Goal: Entertainment & Leisure: Browse casually

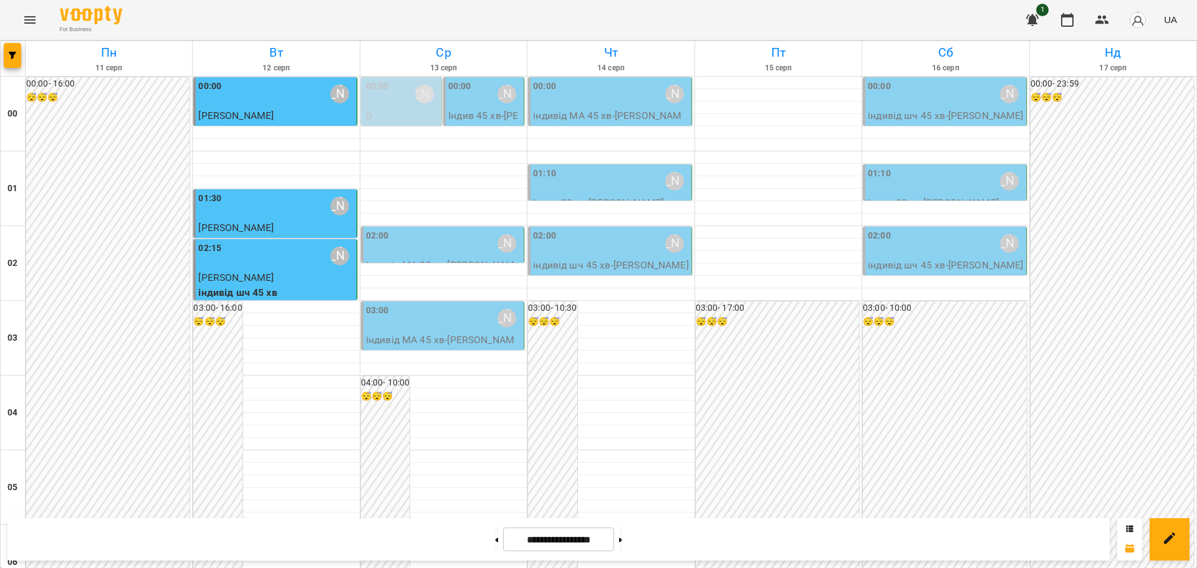
scroll to position [1359, 0]
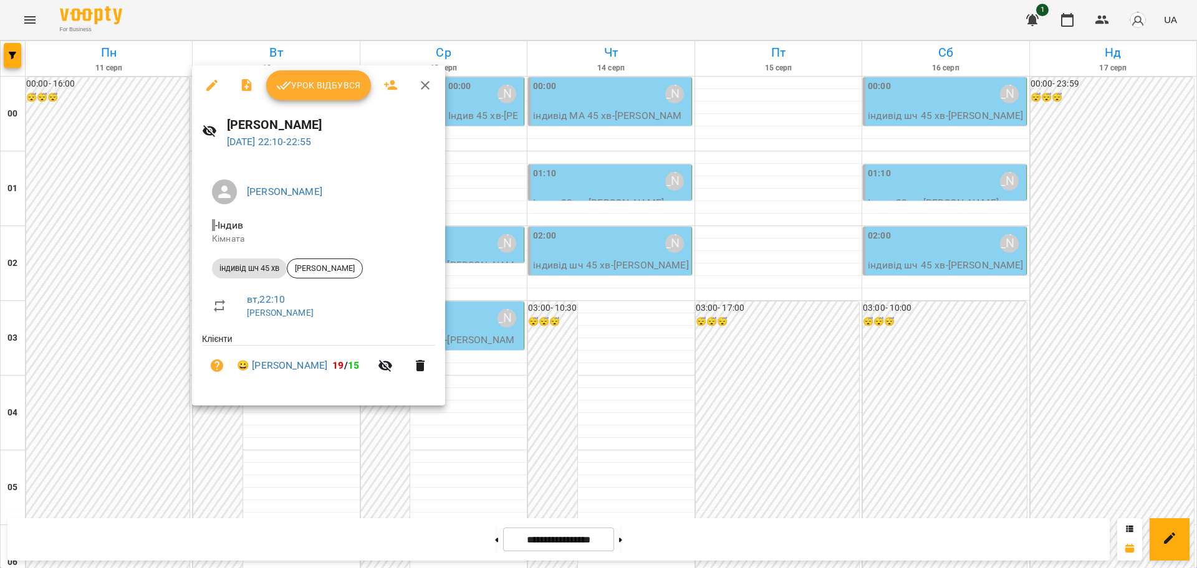
click at [338, 78] on span "Урок відбувся" at bounding box center [318, 85] width 85 height 15
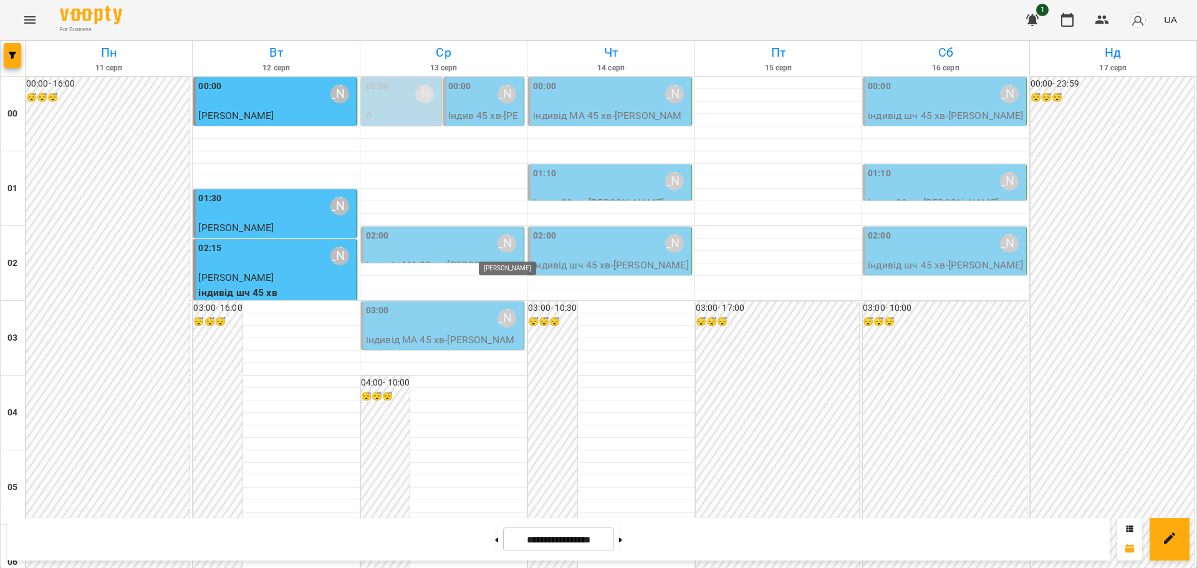
click at [504, 241] on div "[PERSON_NAME]" at bounding box center [506, 243] width 19 height 19
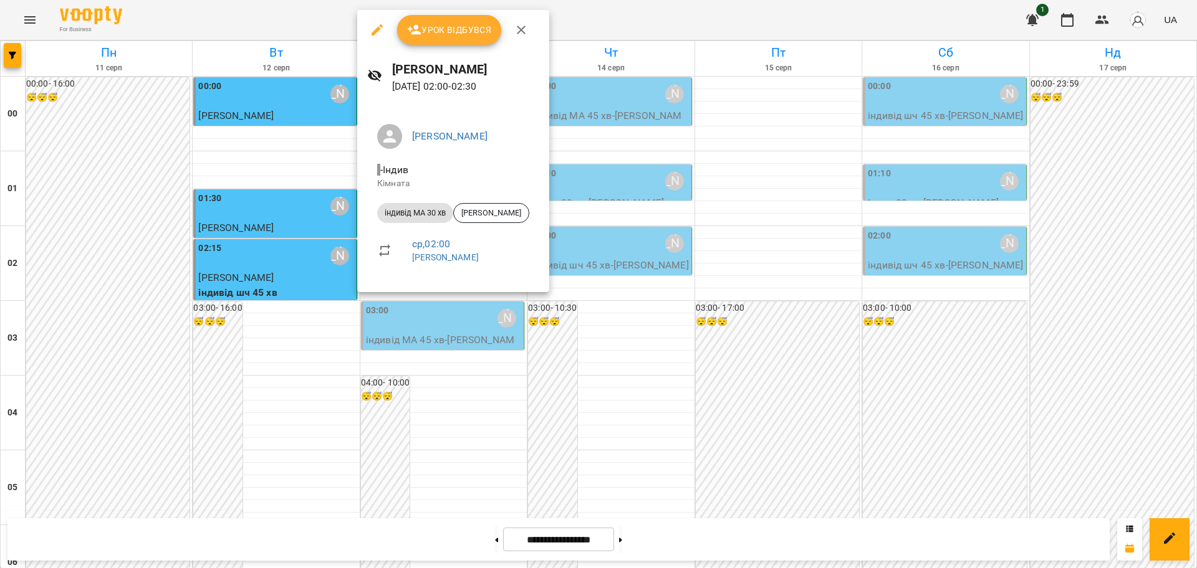
click at [375, 27] on icon "button" at bounding box center [377, 29] width 15 height 15
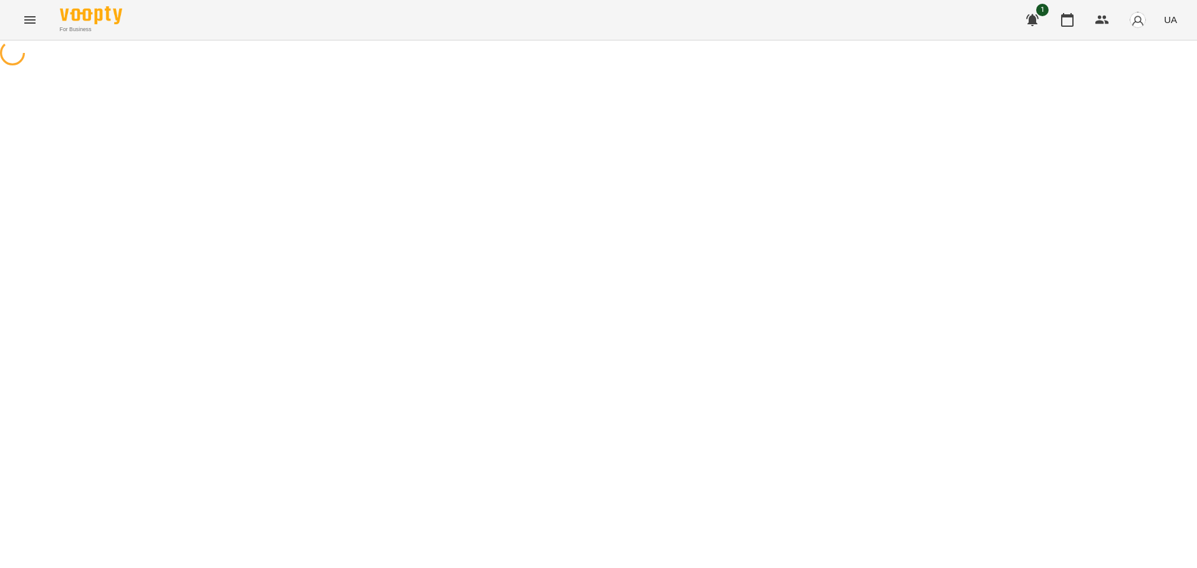
select select "**********"
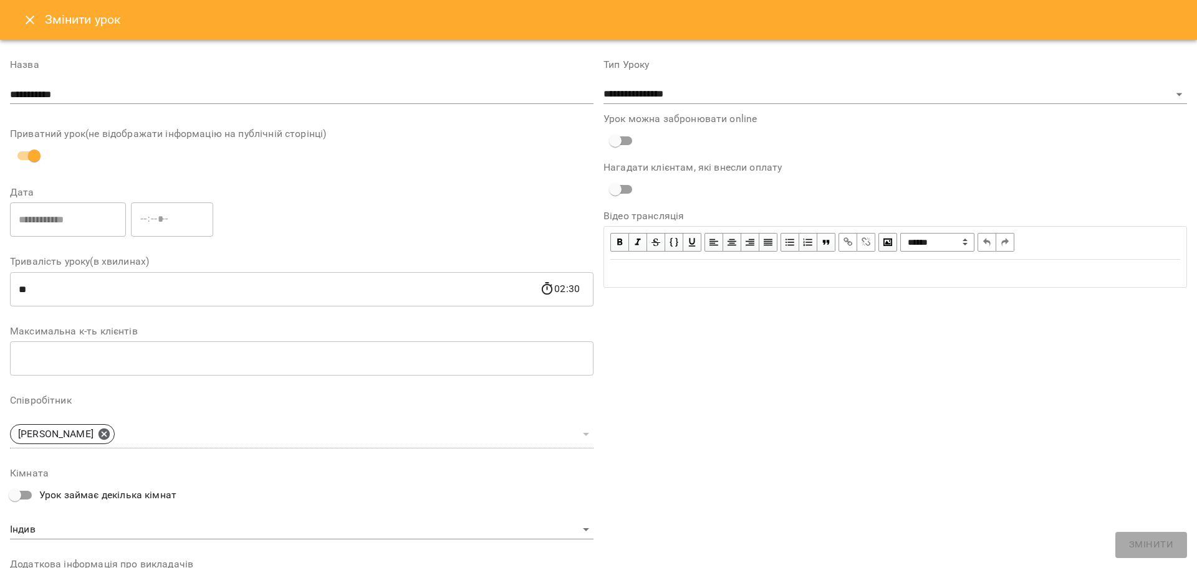
click at [26, 19] on icon "Close" at bounding box center [29, 19] width 15 height 15
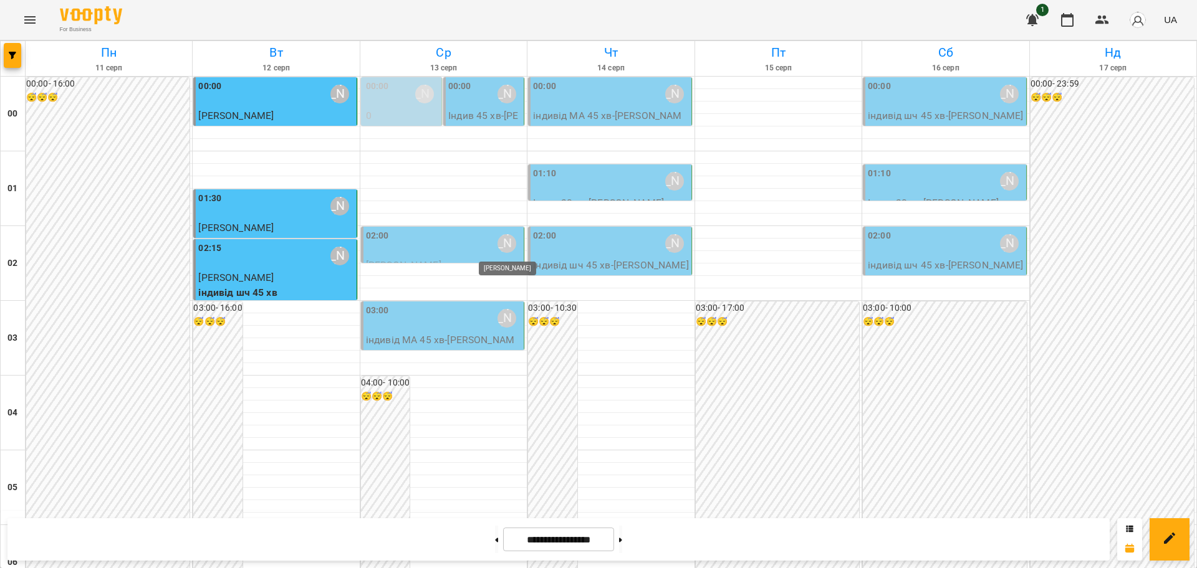
click at [501, 249] on div "[PERSON_NAME]" at bounding box center [506, 243] width 19 height 19
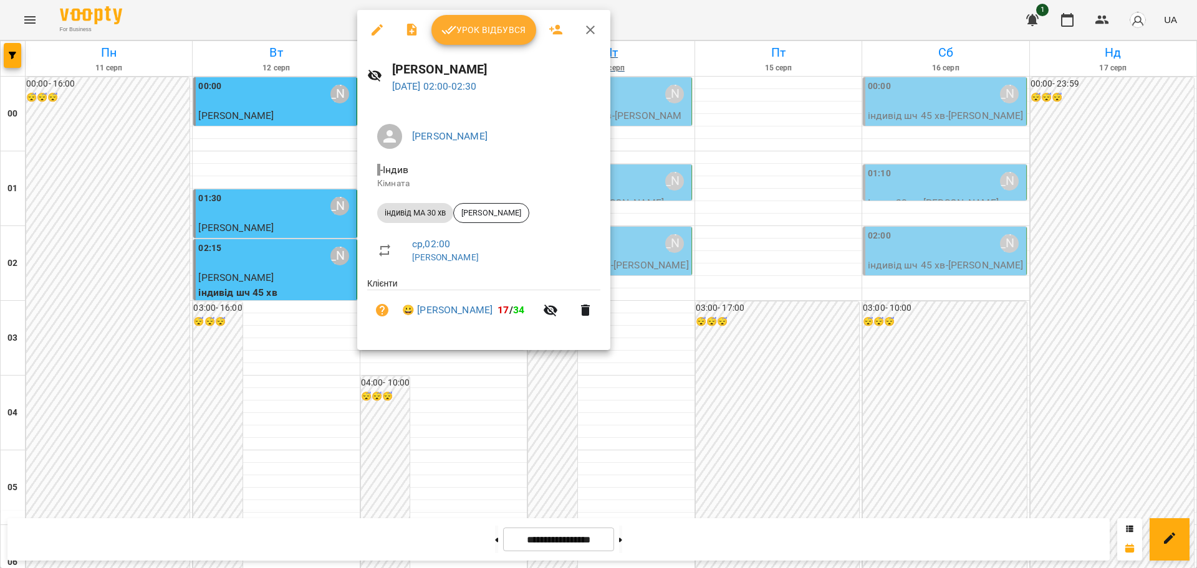
drag, startPoint x: 591, startPoint y: 27, endPoint x: 590, endPoint y: 59, distance: 31.8
click at [591, 29] on icon "button" at bounding box center [590, 30] width 9 height 9
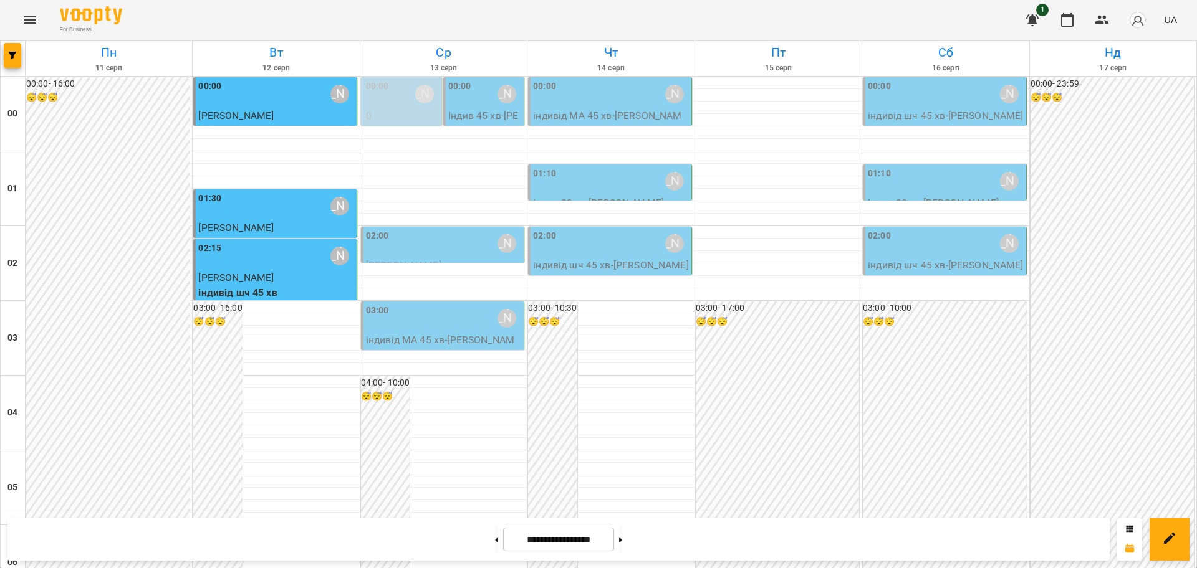
click at [27, 20] on icon "Menu" at bounding box center [29, 19] width 11 height 7
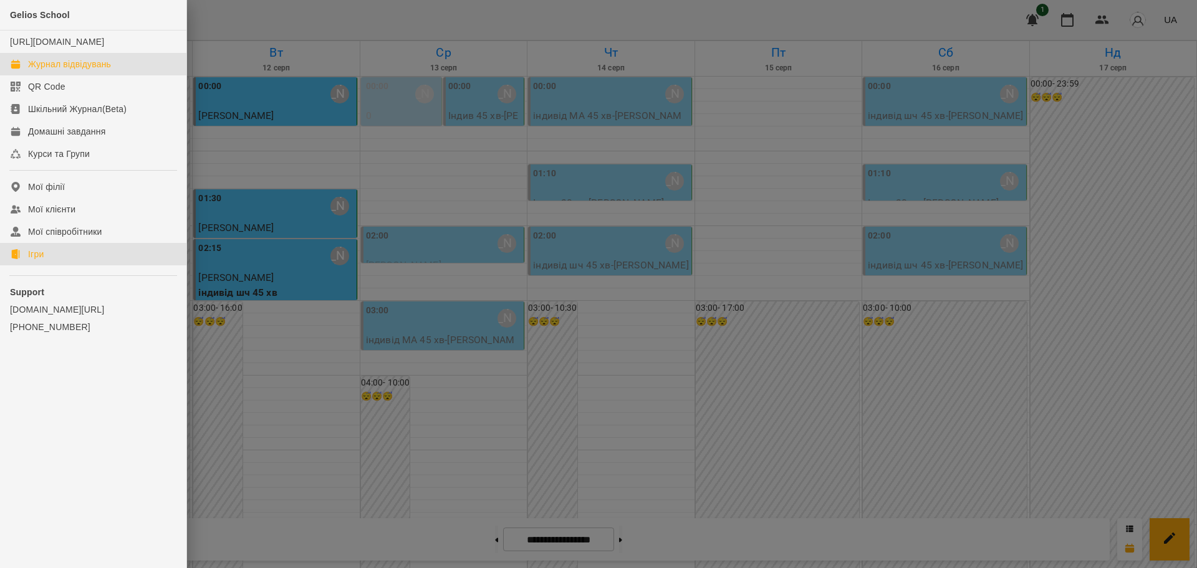
click at [39, 260] on div "Ігри" at bounding box center [36, 254] width 16 height 12
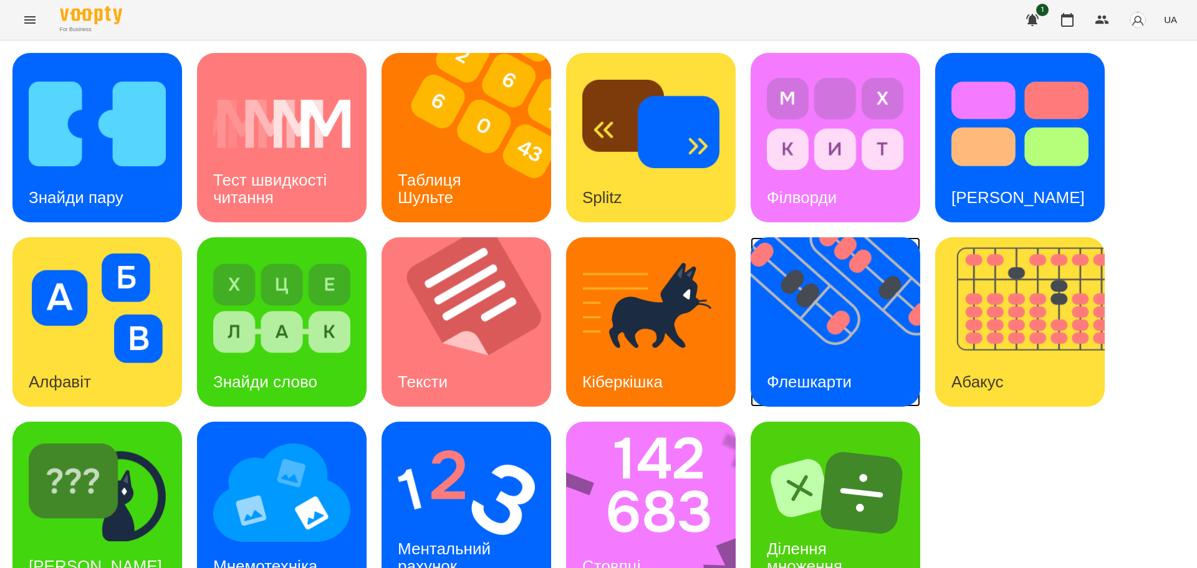
click at [866, 345] on img at bounding box center [842, 322] width 185 height 170
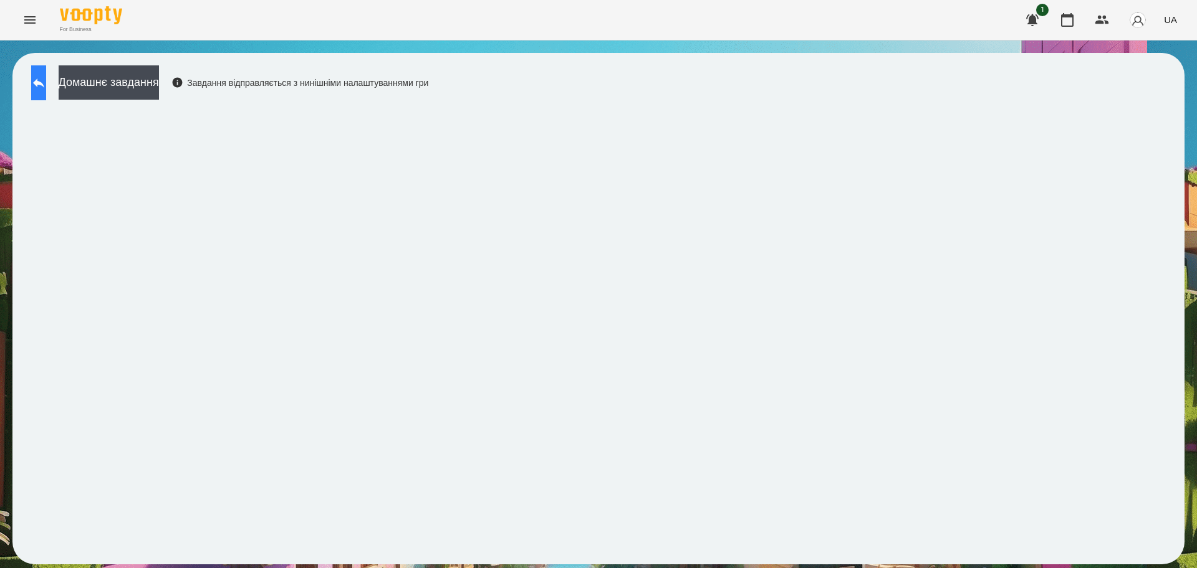
click at [46, 79] on button at bounding box center [38, 82] width 15 height 35
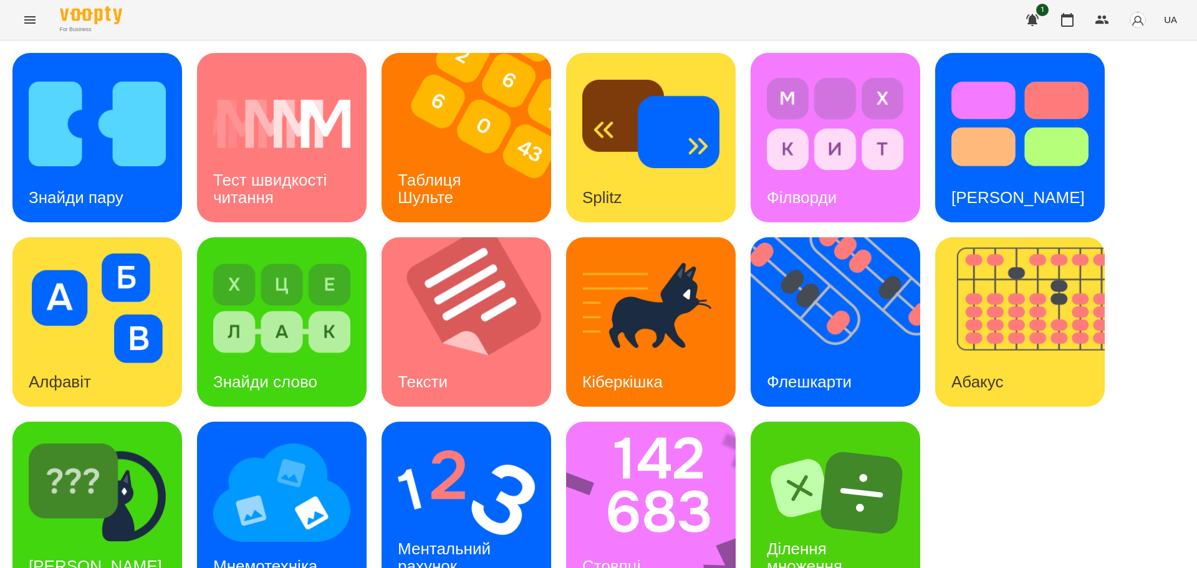
scroll to position [36, 0]
click at [665, 455] on img at bounding box center [659, 507] width 186 height 170
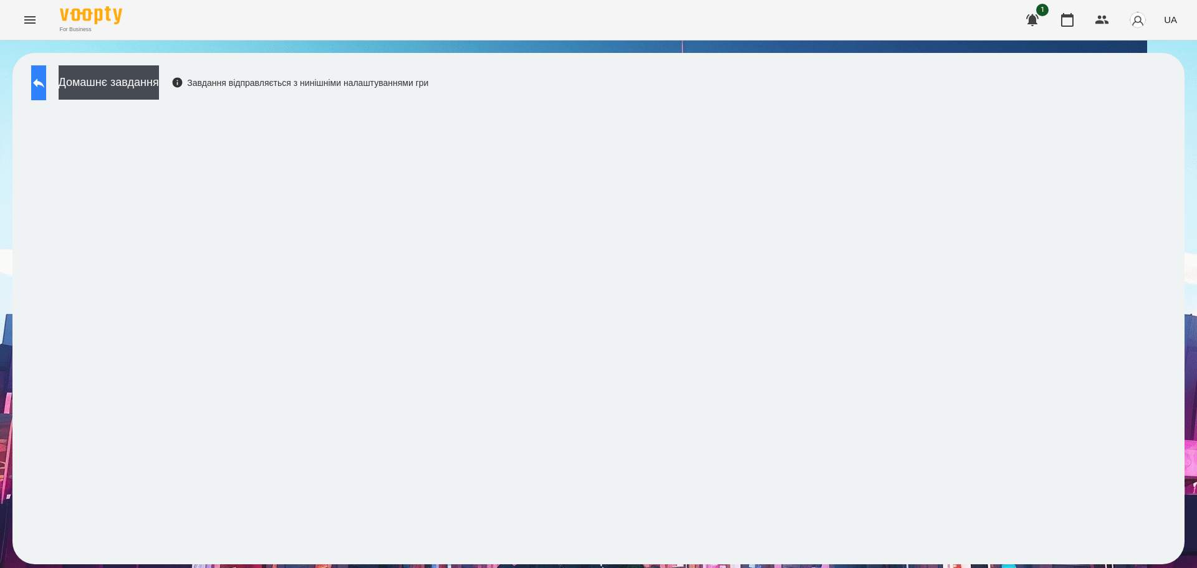
click at [36, 77] on button at bounding box center [38, 82] width 15 height 35
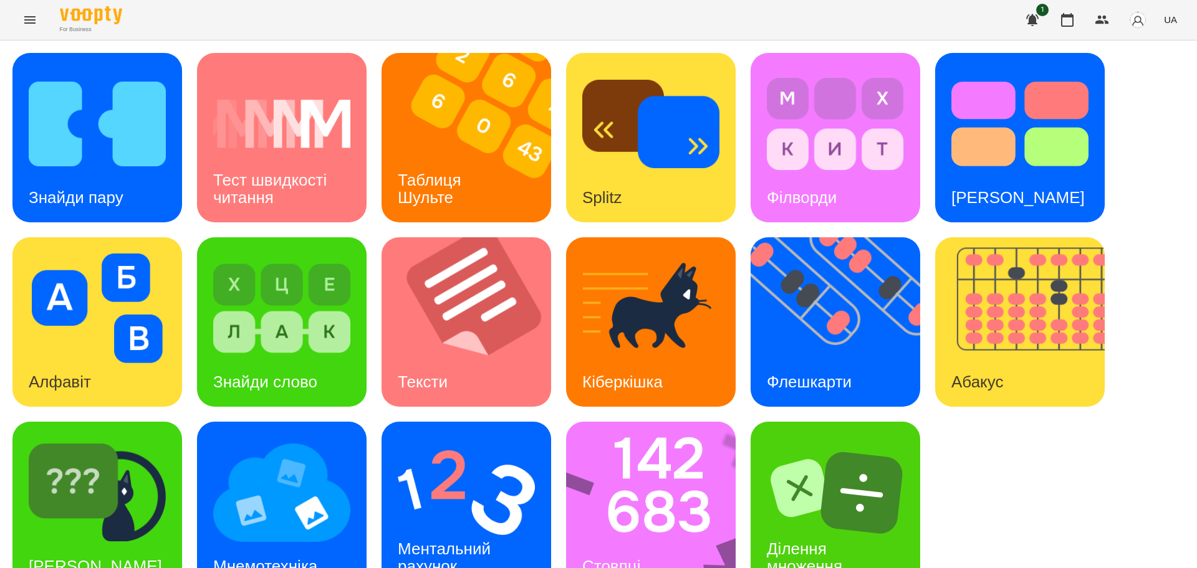
scroll to position [36, 0]
click at [475, 457] on img at bounding box center [466, 493] width 137 height 110
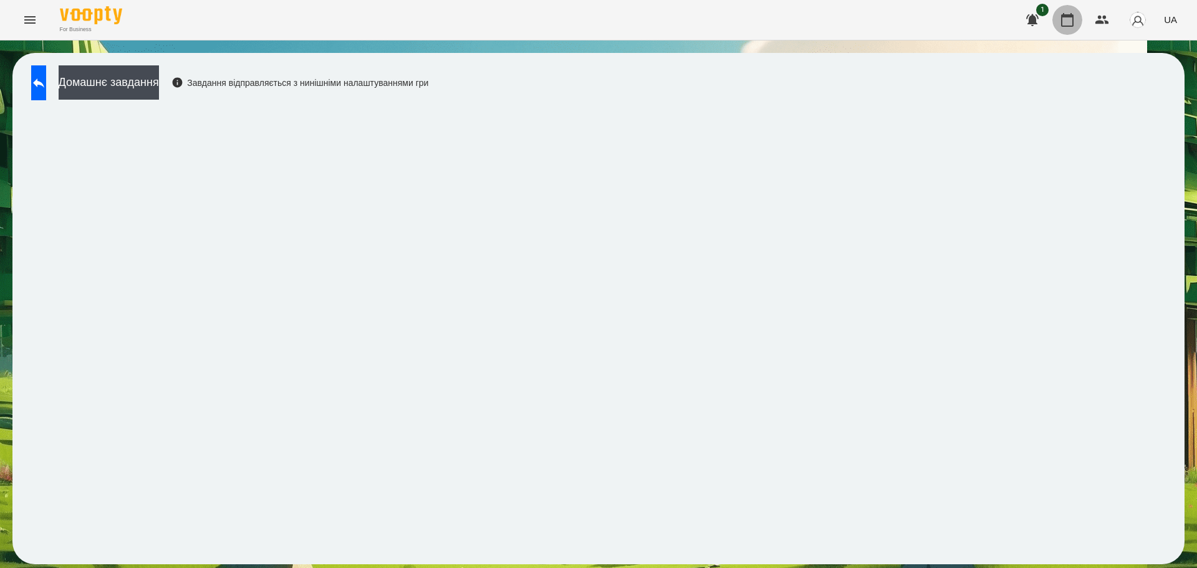
click at [1073, 20] on icon "button" at bounding box center [1067, 20] width 12 height 14
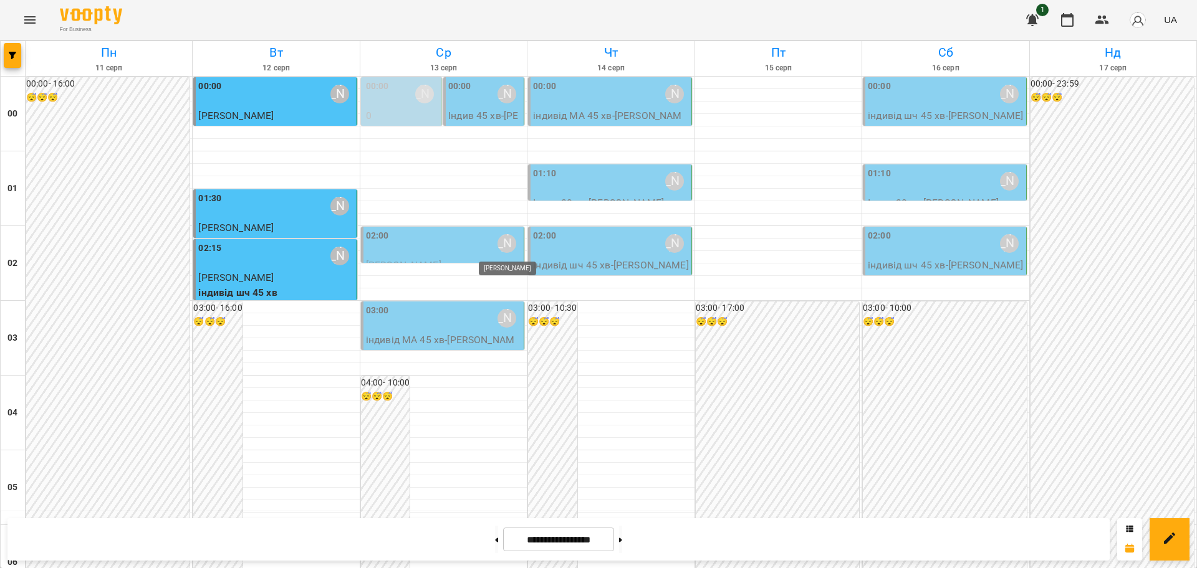
click at [497, 243] on div "[PERSON_NAME]" at bounding box center [506, 243] width 19 height 19
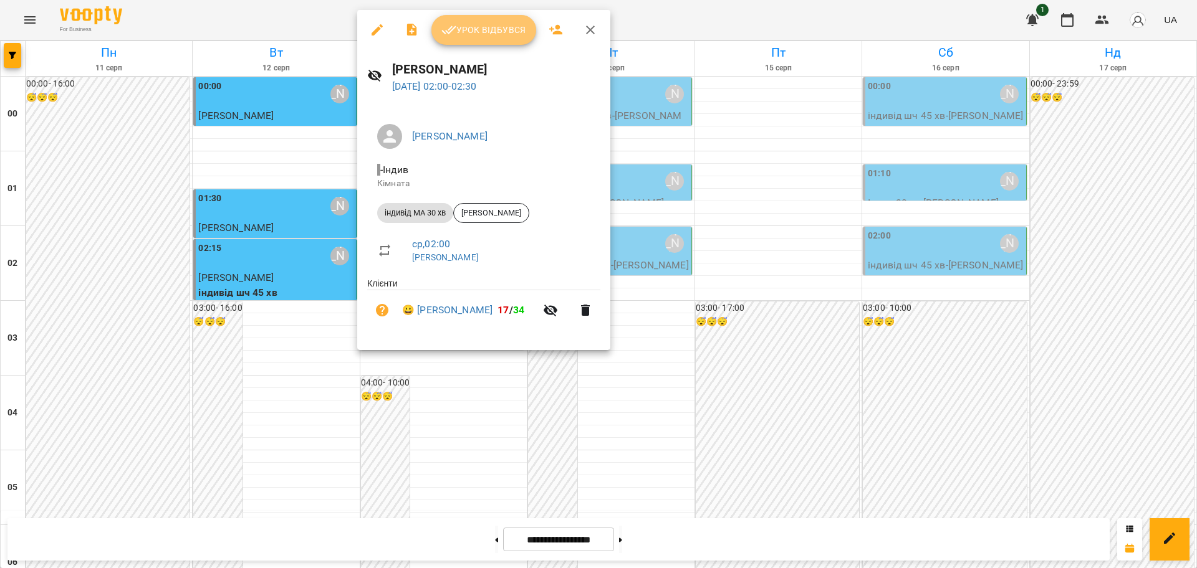
click at [480, 40] on button "Урок відбувся" at bounding box center [483, 30] width 105 height 30
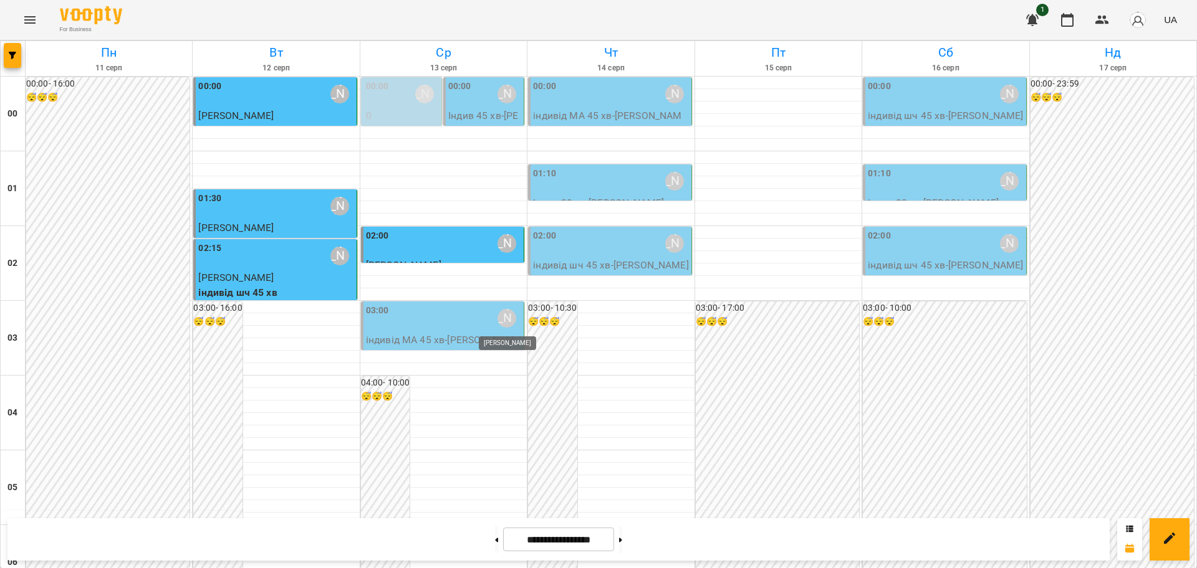
click at [500, 317] on div "[PERSON_NAME]" at bounding box center [506, 318] width 19 height 19
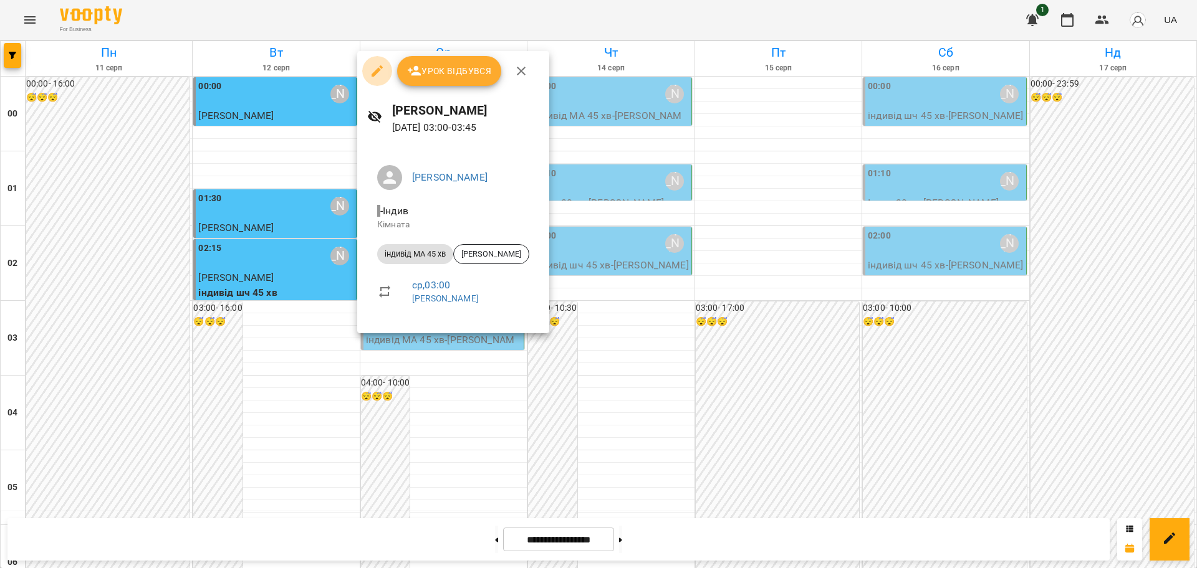
drag, startPoint x: 376, startPoint y: 62, endPoint x: 371, endPoint y: 75, distance: 14.2
click at [376, 62] on button "button" at bounding box center [377, 71] width 30 height 30
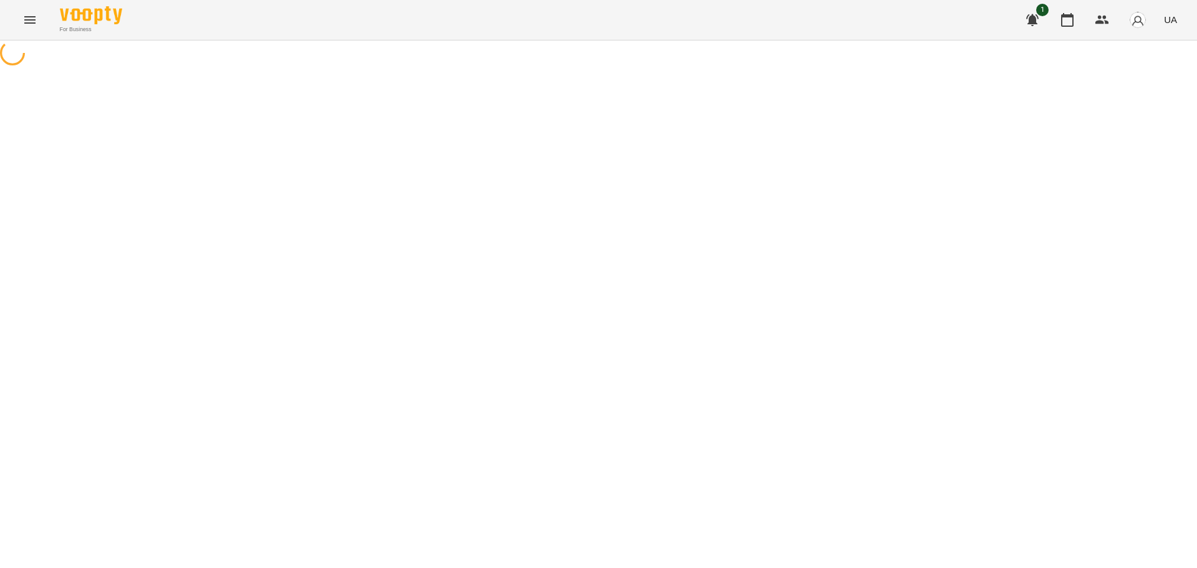
select select "**********"
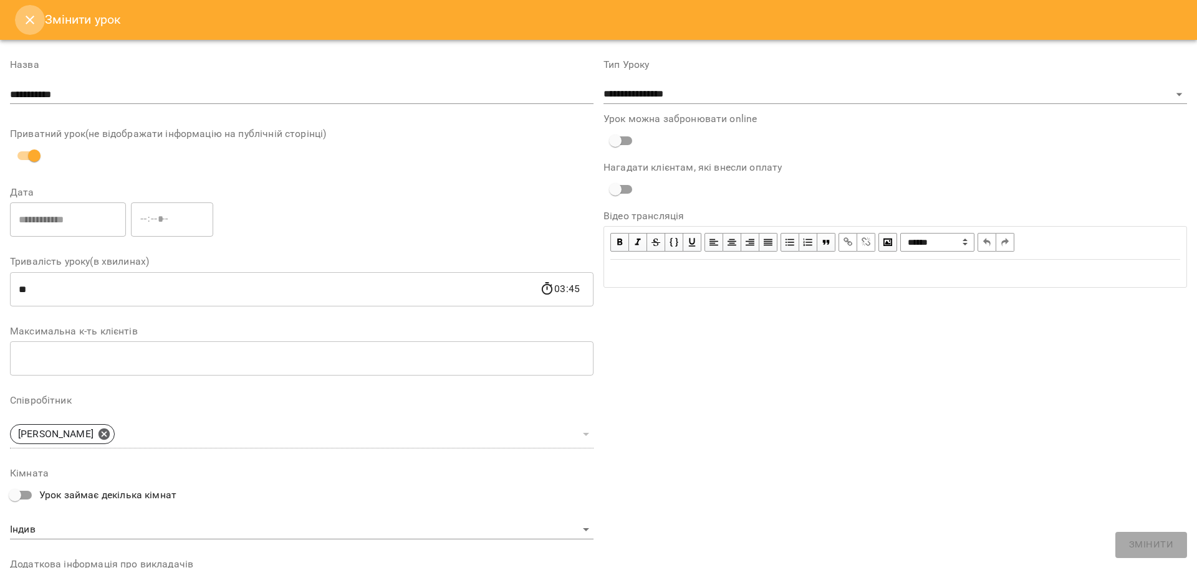
click at [17, 21] on button "Close" at bounding box center [30, 20] width 30 height 30
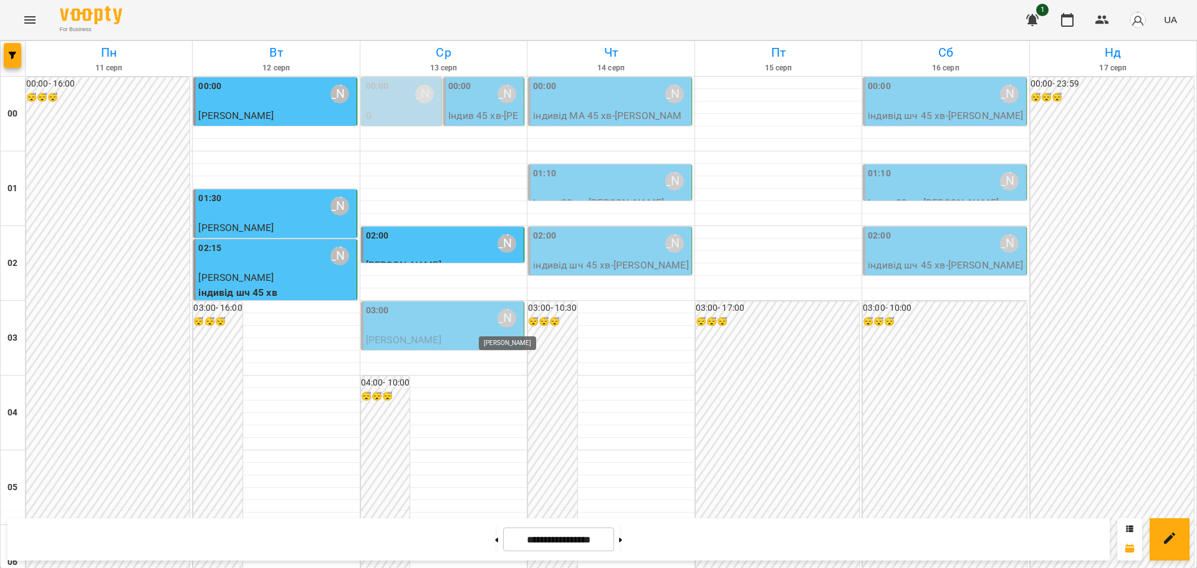
click at [497, 322] on div "[PERSON_NAME]" at bounding box center [506, 318] width 19 height 19
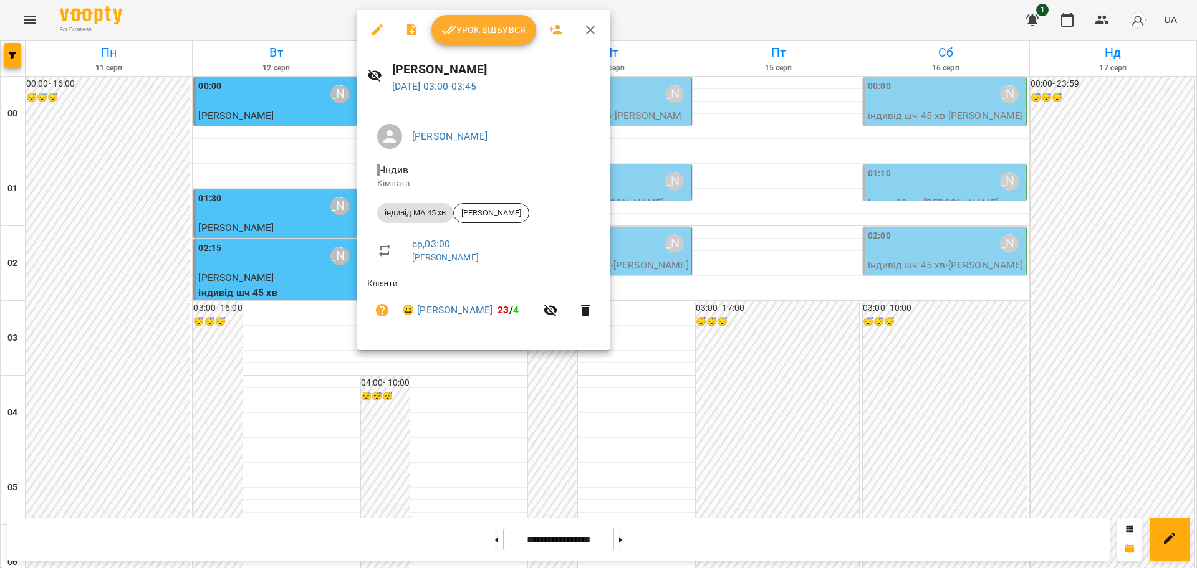
drag, startPoint x: 589, startPoint y: 27, endPoint x: 587, endPoint y: 94, distance: 66.7
click at [589, 29] on icon "button" at bounding box center [590, 29] width 15 height 15
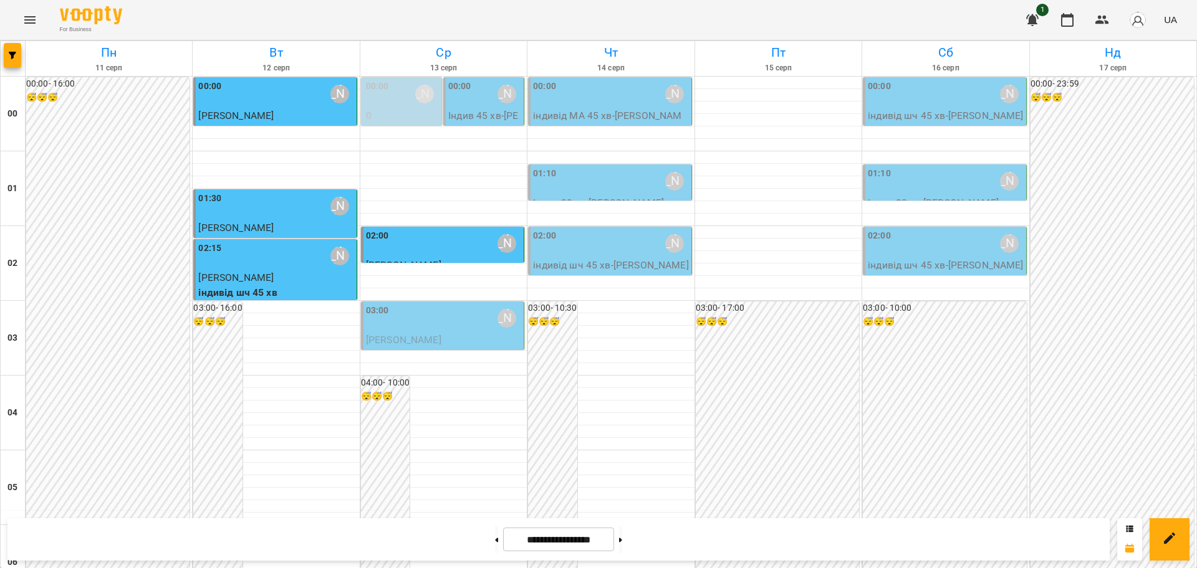
scroll to position [1359, 0]
click at [27, 19] on icon "Menu" at bounding box center [29, 19] width 15 height 15
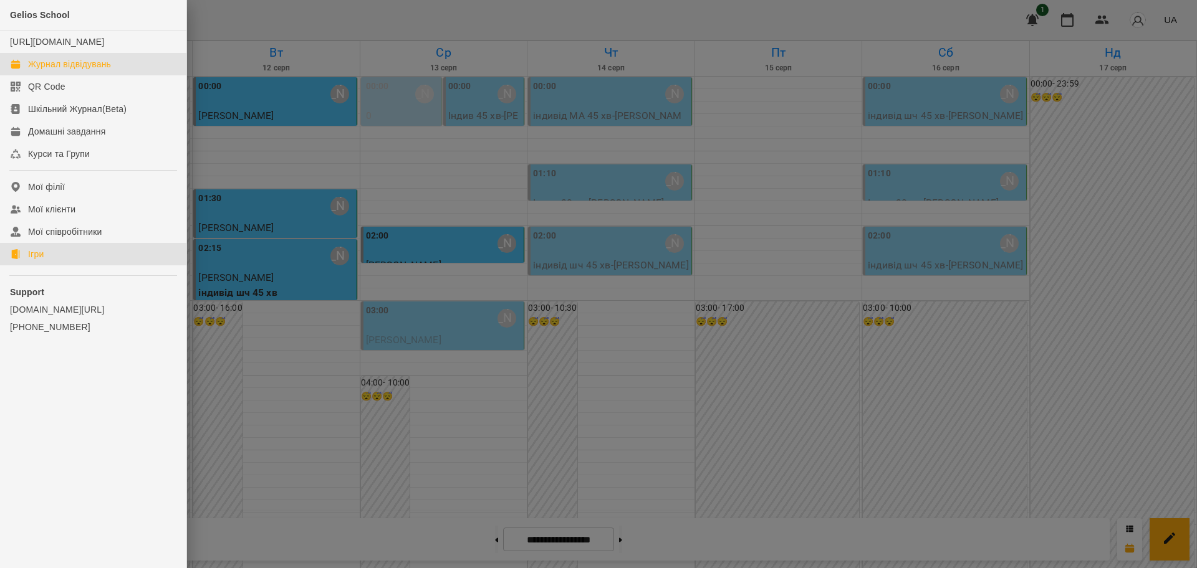
click at [32, 260] on div "Ігри" at bounding box center [36, 254] width 16 height 12
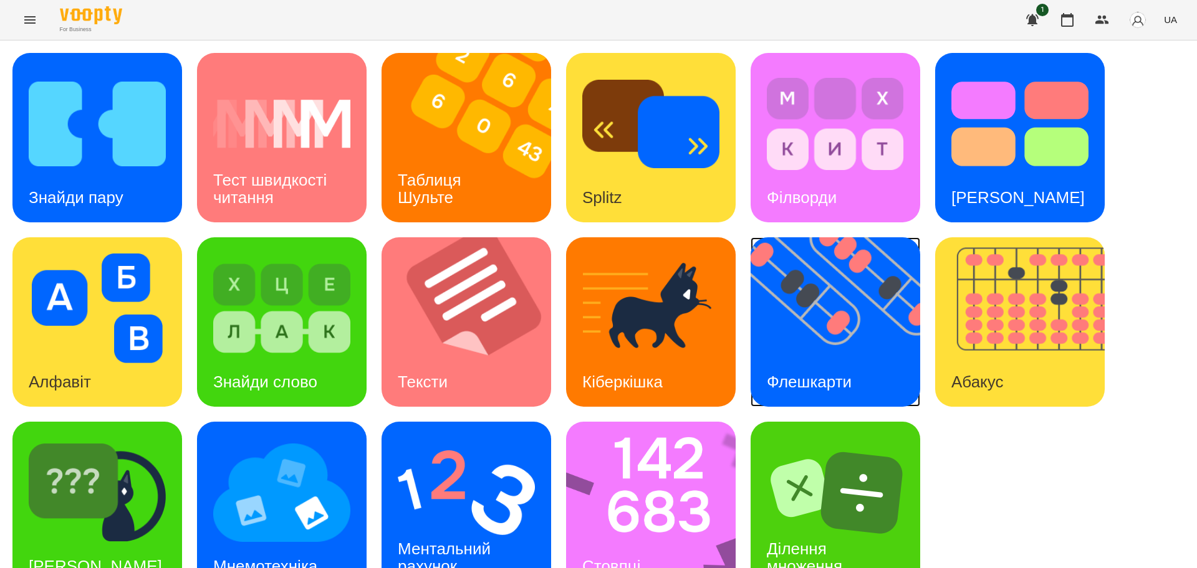
click at [841, 313] on img at bounding box center [842, 322] width 185 height 170
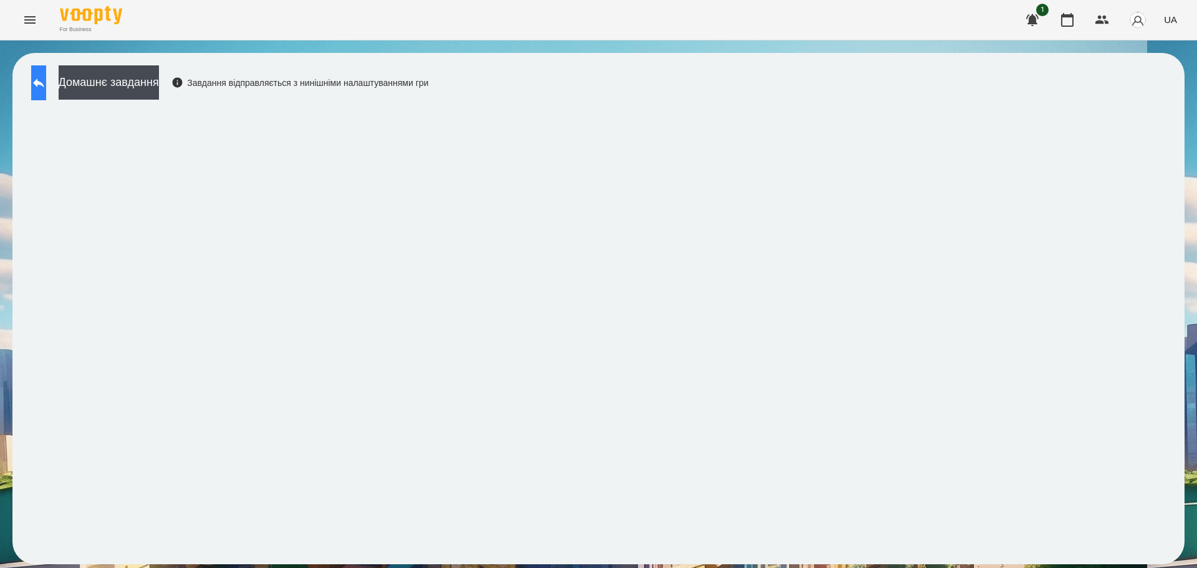
click at [44, 82] on icon at bounding box center [38, 83] width 11 height 9
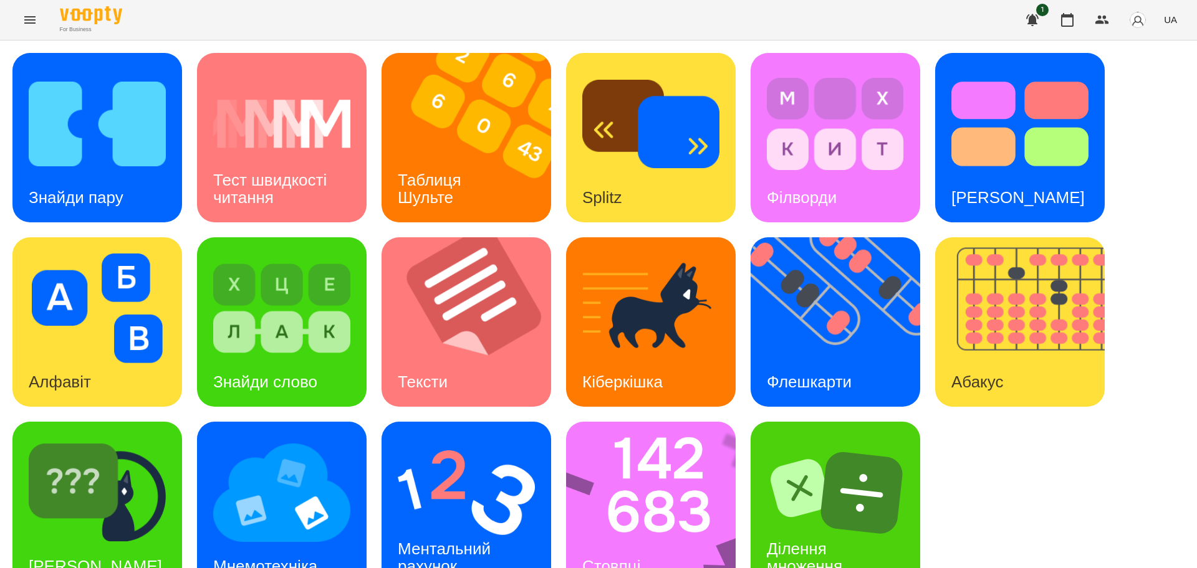
scroll to position [36, 0]
click at [644, 480] on img at bounding box center [659, 507] width 186 height 170
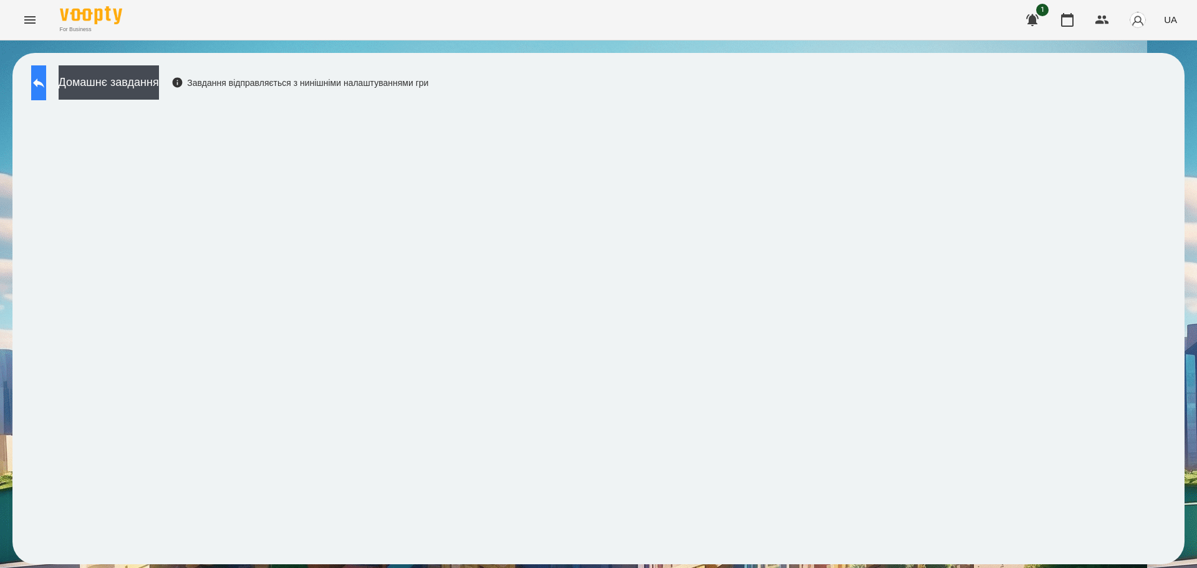
click at [46, 76] on button at bounding box center [38, 82] width 15 height 35
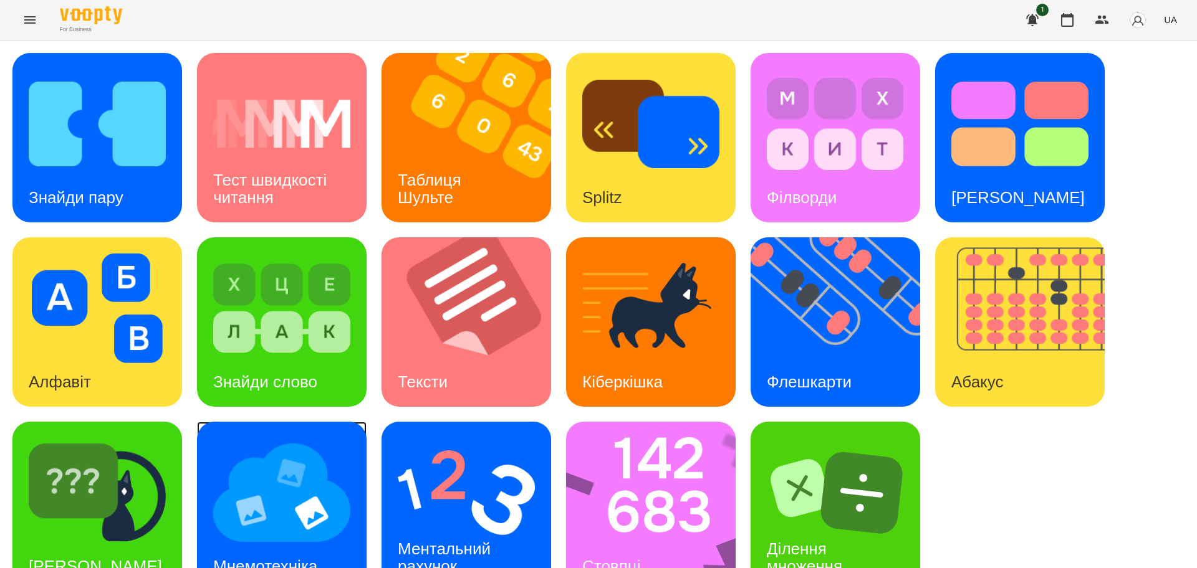
click at [273, 493] on img at bounding box center [281, 493] width 137 height 110
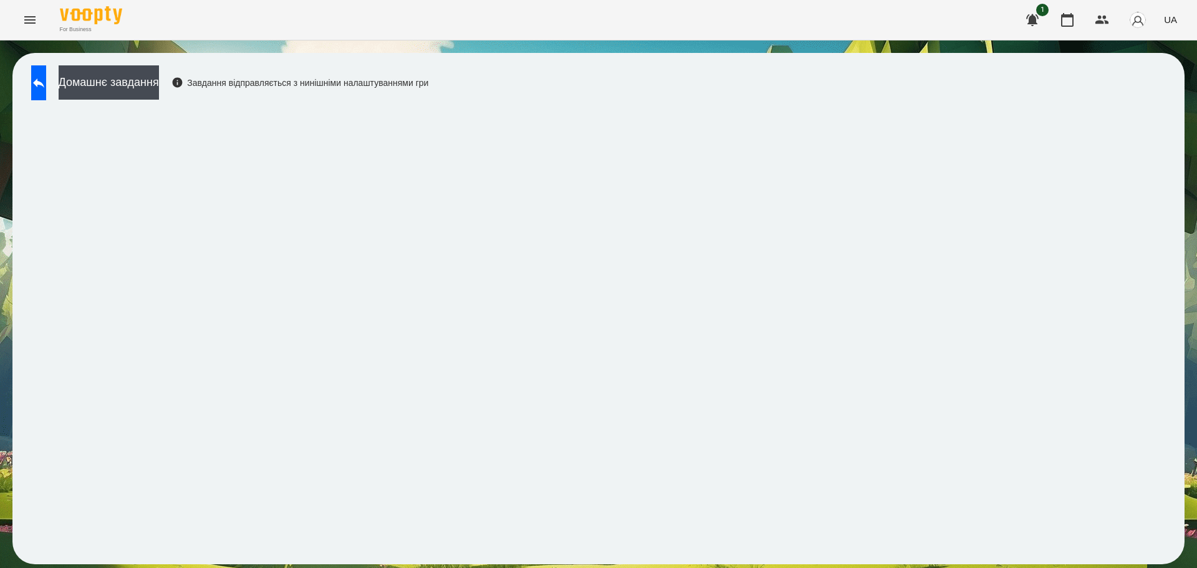
click at [600, 97] on div "Домашнє завдання Завдання відправляється з нинішніми налаштуваннями гри" at bounding box center [598, 309] width 1172 height 512
click at [566, 95] on div "Домашнє завдання Завдання відправляється з нинішніми налаштуваннями гри" at bounding box center [598, 309] width 1172 height 512
click at [545, 105] on div "Домашнє завдання Завдання відправляється з нинішніми налаштуваннями гри" at bounding box center [598, 309] width 1172 height 512
drag, startPoint x: 545, startPoint y: 105, endPoint x: 535, endPoint y: 107, distance: 9.5
click at [545, 105] on div "Домашнє завдання Завдання відправляється з нинішніми налаштуваннями гри" at bounding box center [598, 309] width 1172 height 512
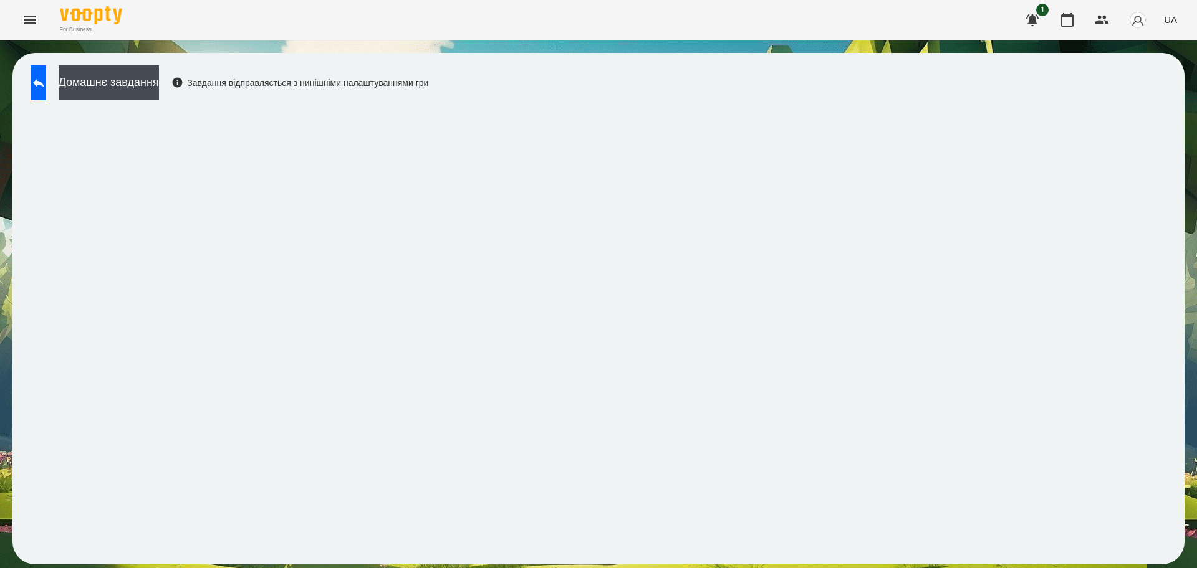
drag, startPoint x: 557, startPoint y: 97, endPoint x: 568, endPoint y: 105, distance: 13.8
click at [568, 105] on div "Домашнє завдання Завдання відправляється з нинішніми налаштуваннями гри" at bounding box center [598, 309] width 1172 height 512
drag, startPoint x: 577, startPoint y: 108, endPoint x: 653, endPoint y: 98, distance: 76.6
click at [566, 105] on div "Домашнє завдання Завдання відправляється з нинішніми налаштуваннями гри" at bounding box center [598, 309] width 1172 height 512
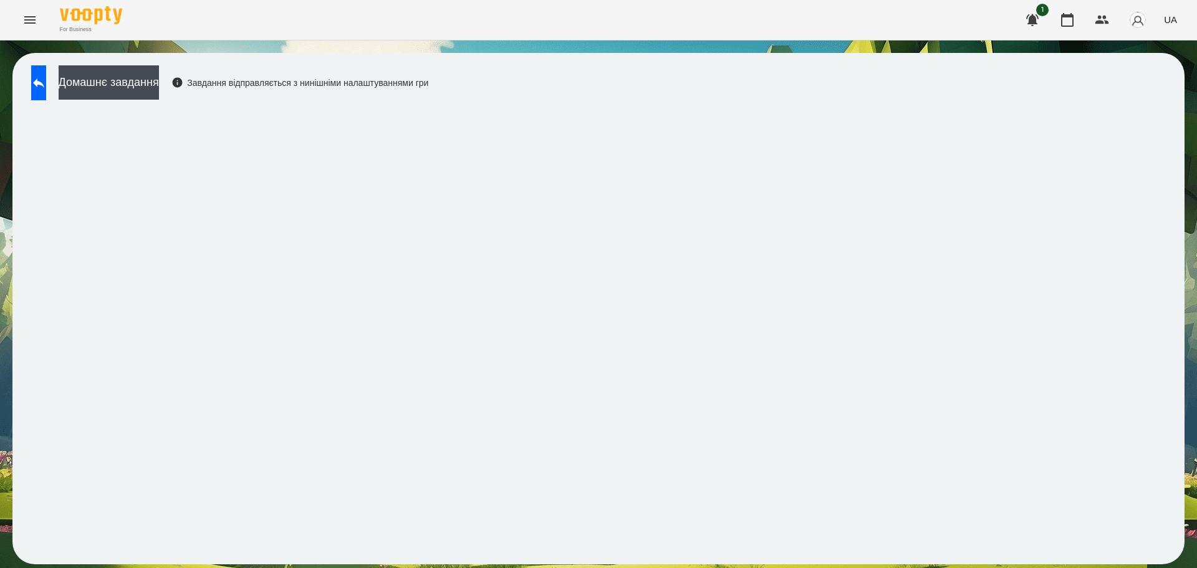
click at [568, 103] on div "Домашнє завдання Завдання відправляється з нинішніми налаштуваннями гри" at bounding box center [598, 309] width 1172 height 512
click at [574, 102] on div "Домашнє завдання Завдання відправляється з нинішніми налаштуваннями гри" at bounding box center [598, 309] width 1172 height 512
drag, startPoint x: 578, startPoint y: 102, endPoint x: 605, endPoint y: 110, distance: 27.6
click at [576, 102] on div "Домашнє завдання Завдання відправляється з нинішніми налаштуваннями гри" at bounding box center [598, 309] width 1172 height 512
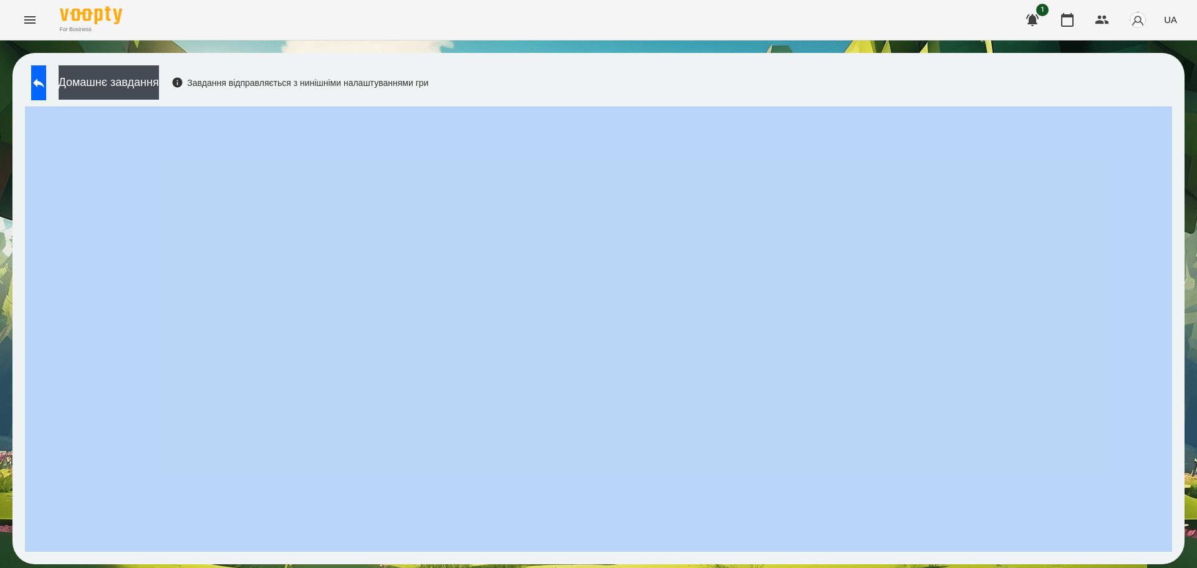
click at [578, 102] on div "Домашнє завдання Завдання відправляється з нинішніми налаштуваннями гри" at bounding box center [598, 309] width 1172 height 512
click at [46, 71] on button at bounding box center [38, 82] width 15 height 35
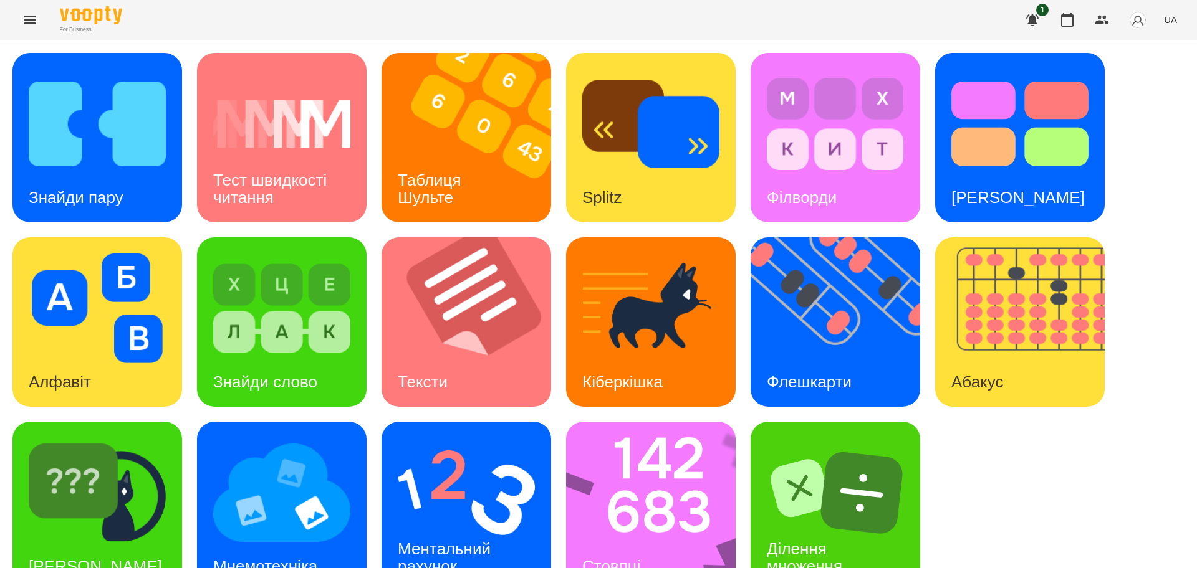
scroll to position [36, 0]
click at [484, 464] on img at bounding box center [466, 493] width 137 height 110
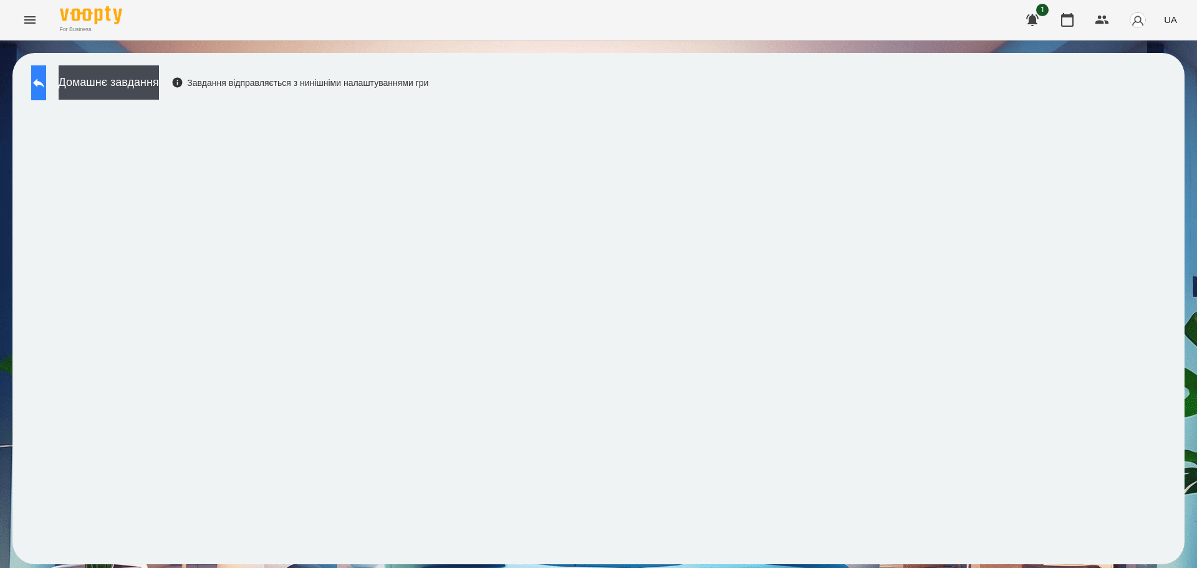
click at [46, 88] on button at bounding box center [38, 82] width 15 height 35
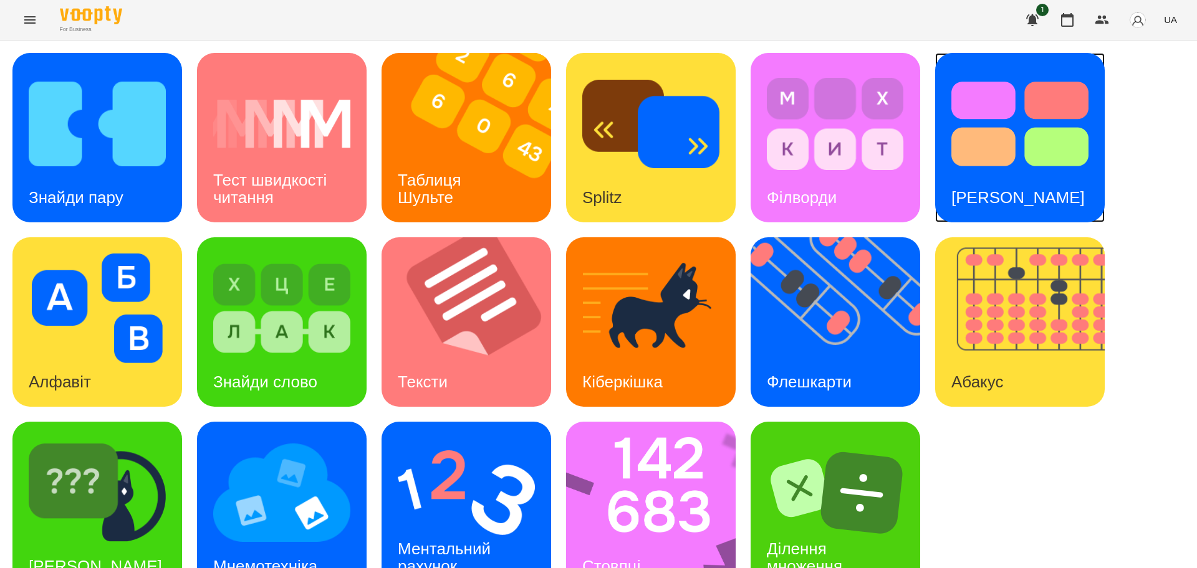
click at [1039, 116] on img at bounding box center [1019, 124] width 137 height 110
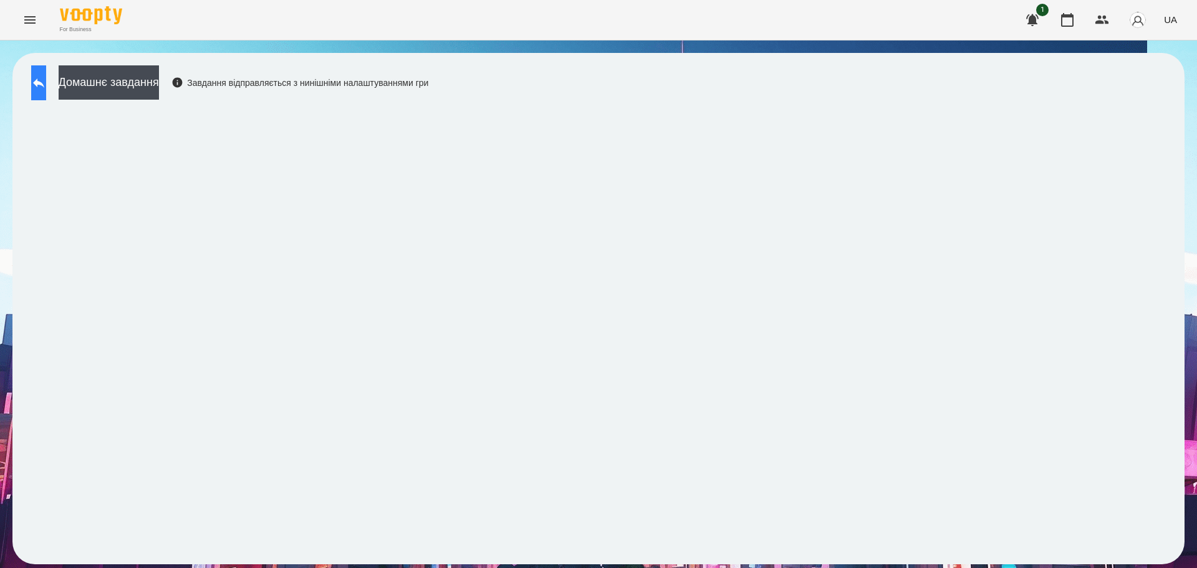
click at [46, 76] on icon at bounding box center [38, 82] width 15 height 15
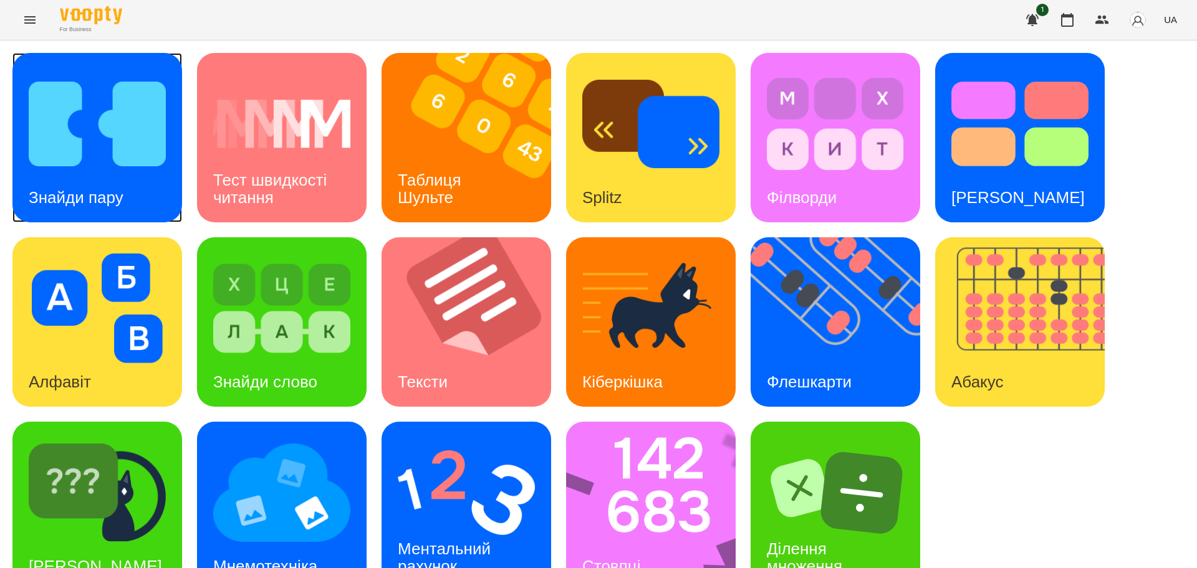
click at [89, 159] on img at bounding box center [97, 124] width 137 height 110
